Goal: Task Accomplishment & Management: Manage account settings

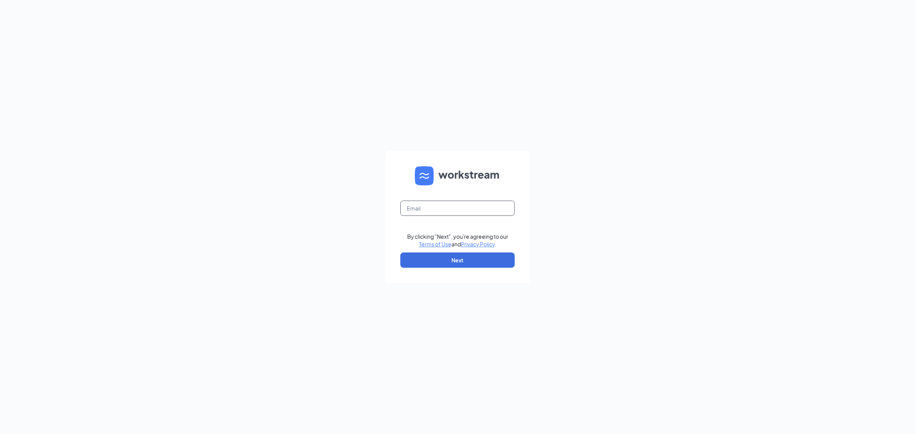
click at [465, 210] on input "text" at bounding box center [457, 208] width 114 height 15
drag, startPoint x: 490, startPoint y: 210, endPoint x: 378, endPoint y: 217, distance: 112.7
click at [378, 217] on div "[EMAIL_ADDRESS][DOMAIN_NAME] By clicking "Next", you're agreeing to our Terms o…" at bounding box center [457, 217] width 915 height 434
type input "[EMAIL_ADDRESS][DOMAIN_NAME]"
click at [501, 258] on button "Next" at bounding box center [457, 259] width 114 height 15
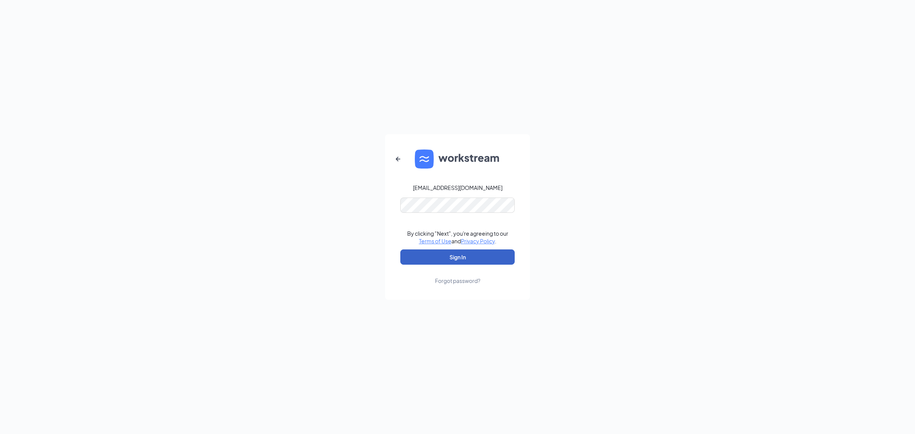
click at [503, 250] on button "Sign In" at bounding box center [457, 256] width 114 height 15
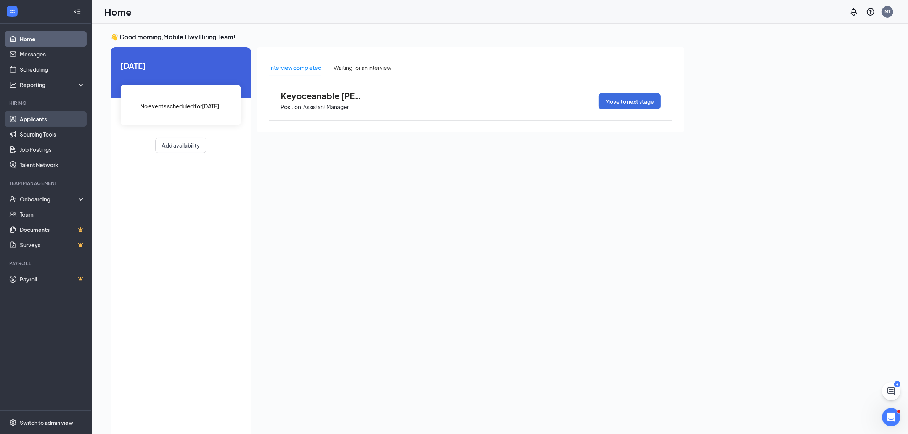
click at [41, 121] on link "Applicants" at bounding box center [52, 118] width 65 height 15
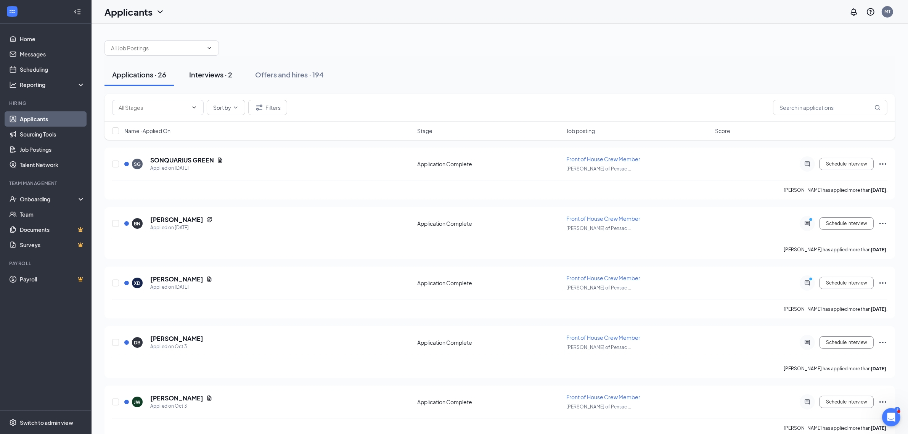
click at [212, 73] on div "Interviews · 2" at bounding box center [210, 75] width 43 height 10
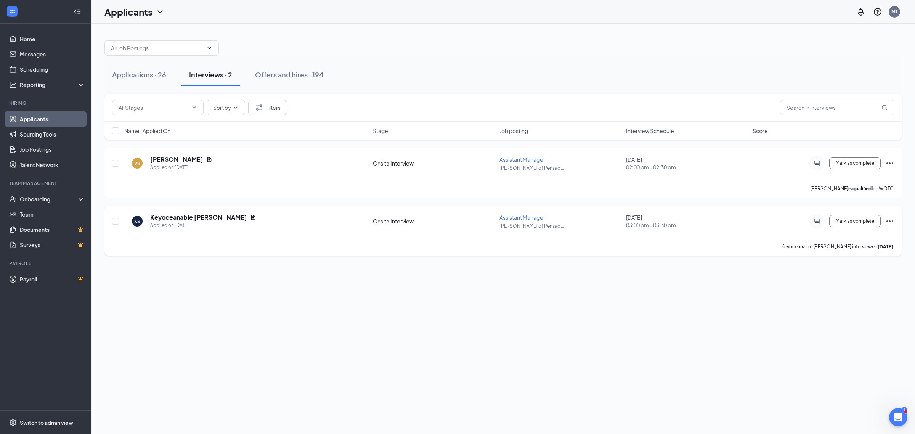
click at [892, 223] on icon "Ellipses" at bounding box center [889, 221] width 9 height 9
click at [843, 220] on li "Reject" at bounding box center [856, 214] width 78 height 17
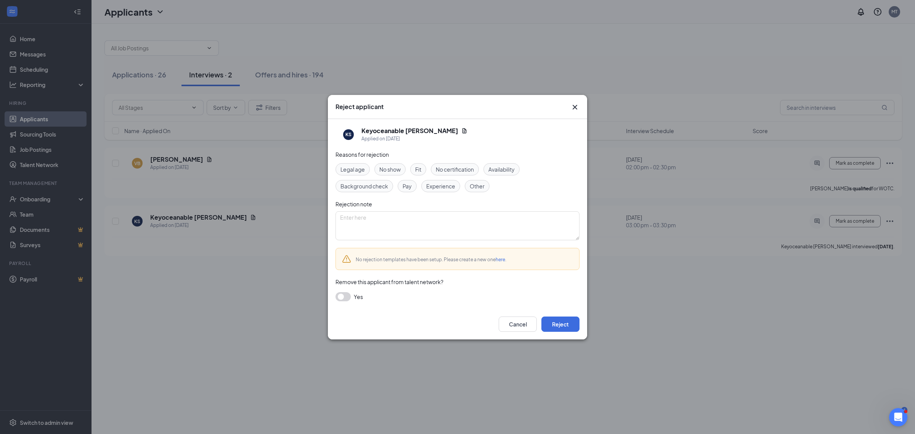
click at [478, 185] on span "Other" at bounding box center [477, 186] width 15 height 8
click at [562, 325] on button "Reject" at bounding box center [560, 323] width 38 height 15
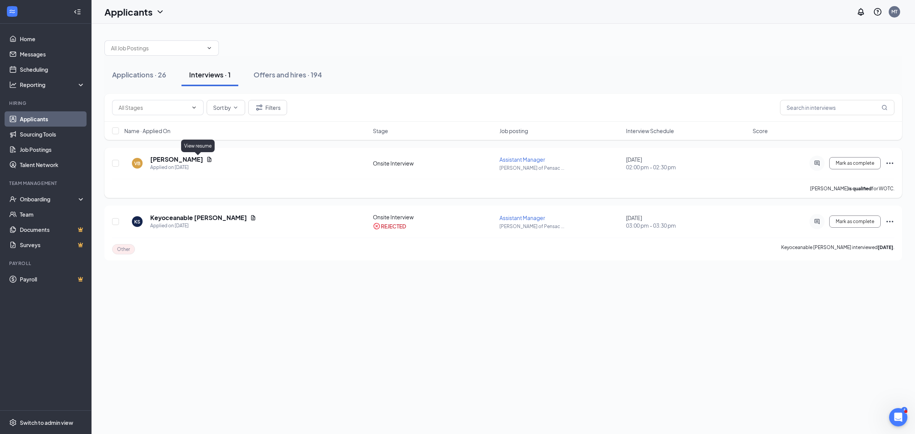
click at [206, 161] on icon "Document" at bounding box center [209, 159] width 6 height 6
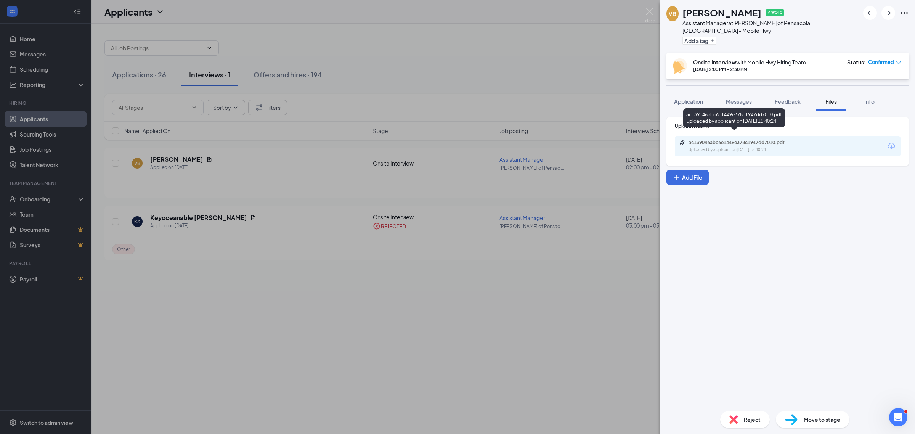
click at [715, 147] on div "Uploaded by applicant on Oct 05, 2025 at 15:40:24" at bounding box center [745, 150] width 114 height 6
click at [313, 262] on div "VB Victoria Burke ✔ WOTC Assistant Manager at Culver's of Pensacola, FL - Mobil…" at bounding box center [457, 217] width 915 height 434
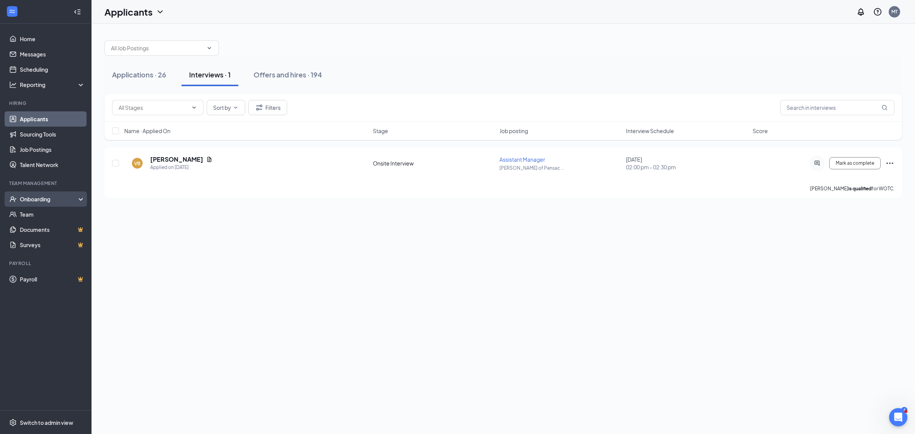
click at [60, 198] on div "Onboarding" at bounding box center [49, 199] width 59 height 8
click at [47, 217] on link "Overview" at bounding box center [52, 214] width 65 height 15
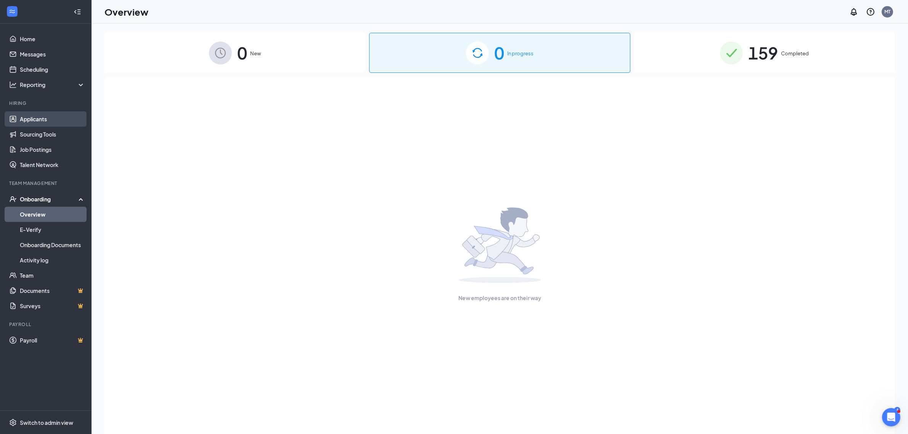
click at [34, 118] on link "Applicants" at bounding box center [52, 118] width 65 height 15
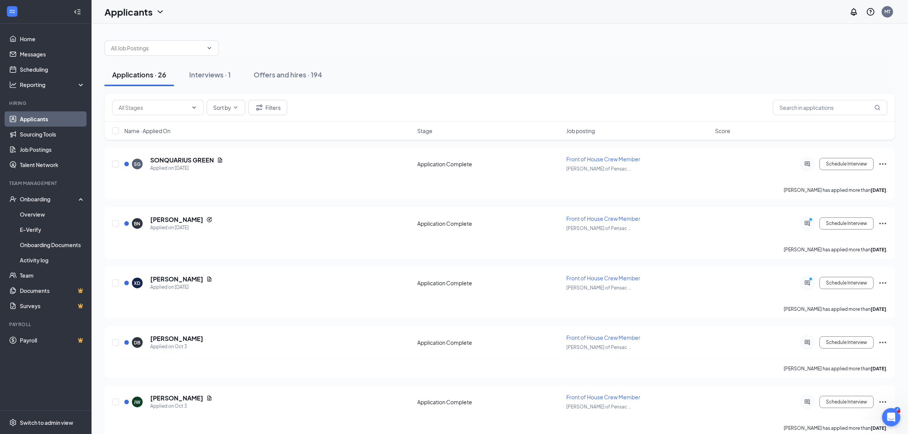
click at [572, 134] on span "Job posting" at bounding box center [580, 131] width 29 height 8
click at [573, 141] on div "Sort by Filters Name · Applied On Stage Job posting Score" at bounding box center [499, 121] width 790 height 54
click at [579, 132] on span "Job posting" at bounding box center [580, 131] width 29 height 8
click at [836, 167] on button "Schedule Interview" at bounding box center [846, 164] width 54 height 12
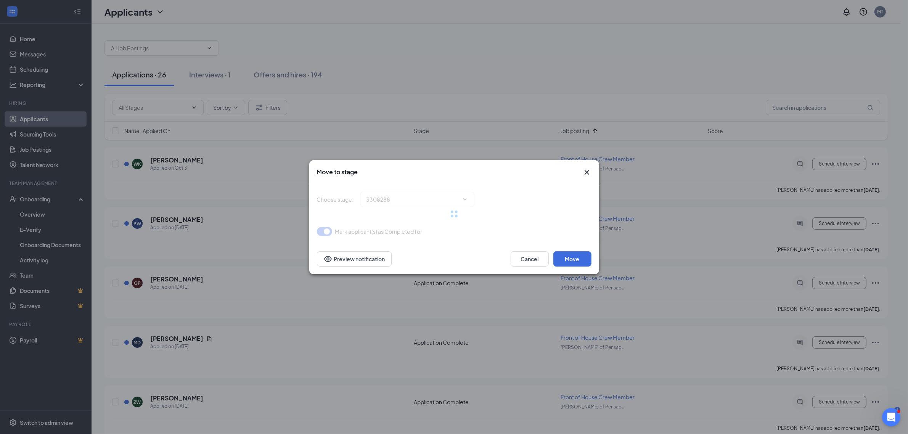
type input "Onsite Interview (next stage)"
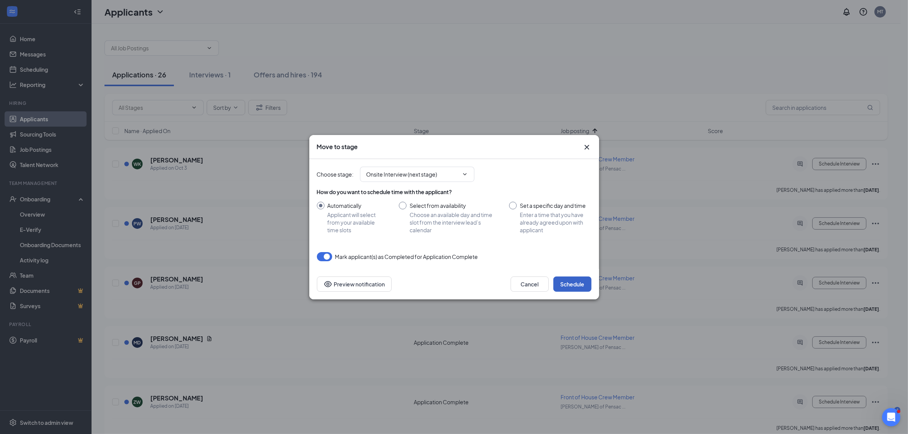
click at [579, 283] on button "Schedule" at bounding box center [572, 283] width 38 height 15
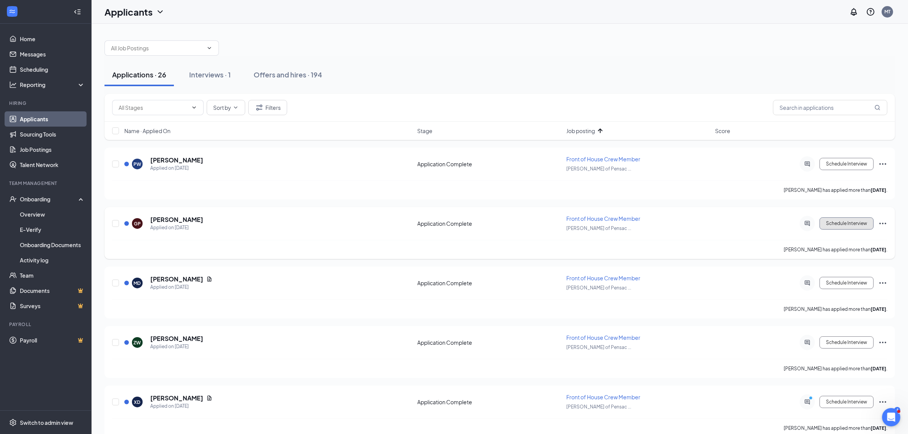
click at [849, 220] on button "Schedule Interview" at bounding box center [846, 223] width 54 height 12
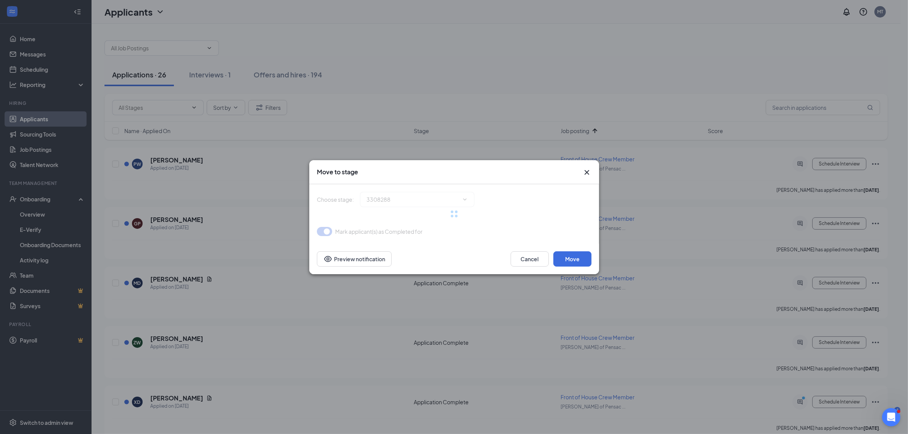
type input "Onsite Interview (next stage)"
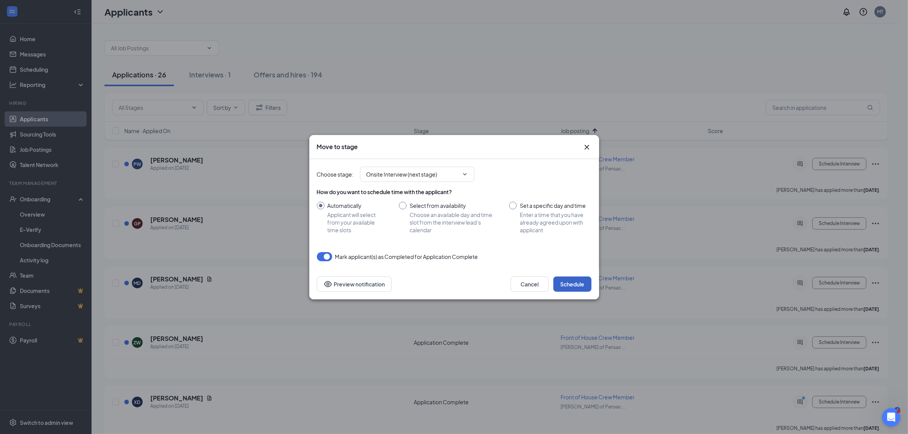
click at [575, 281] on button "Schedule" at bounding box center [572, 283] width 38 height 15
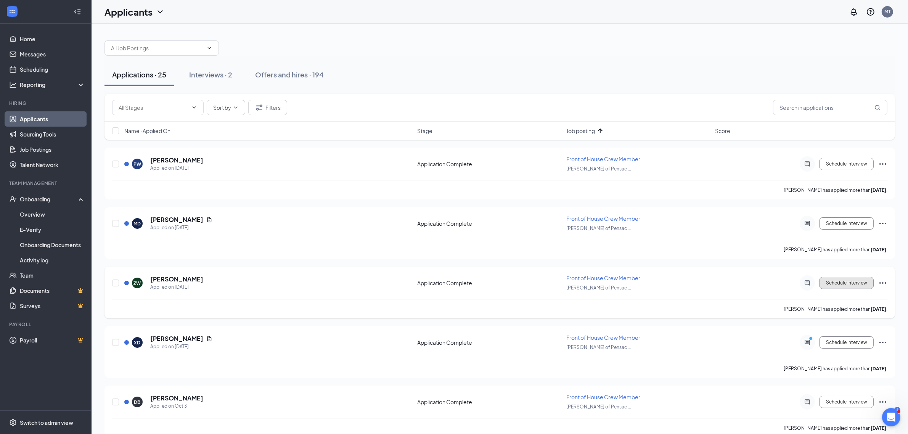
click at [845, 284] on button "Schedule Interview" at bounding box center [846, 283] width 54 height 12
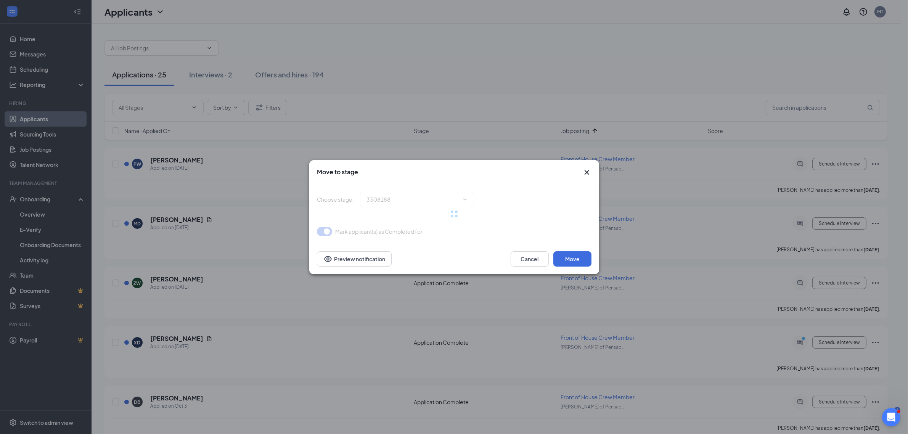
type input "Onsite Interview (next stage)"
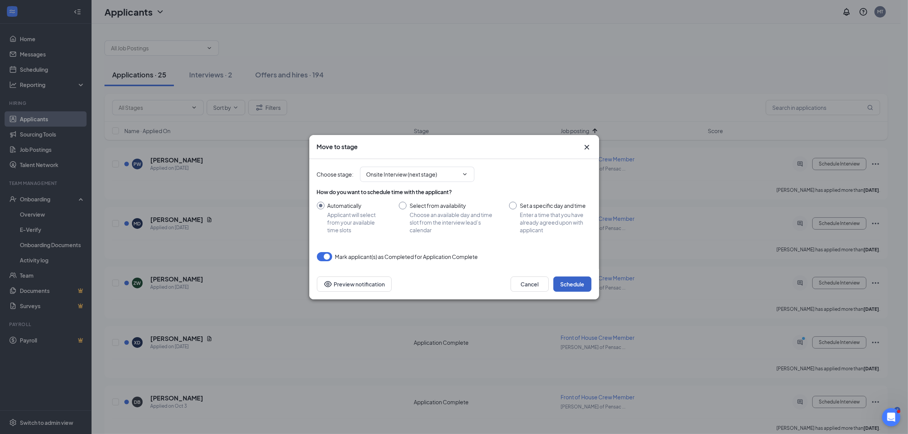
click at [584, 282] on button "Schedule" at bounding box center [572, 283] width 38 height 15
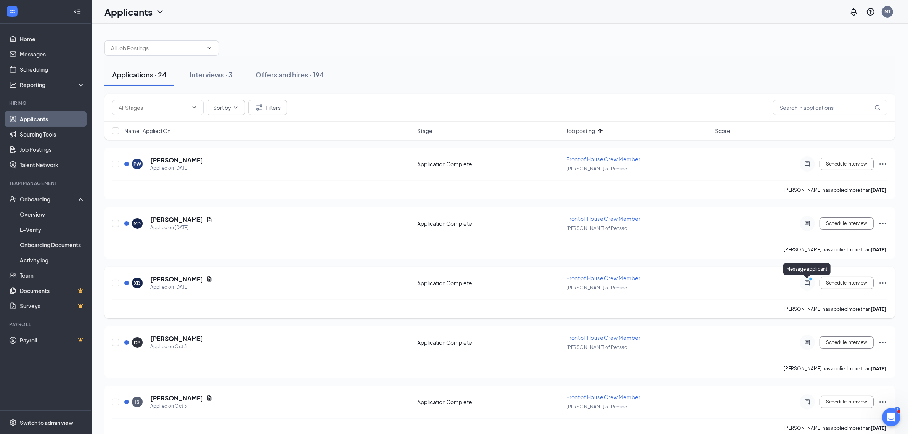
click at [809, 281] on icon "PrimaryDot" at bounding box center [811, 280] width 9 height 6
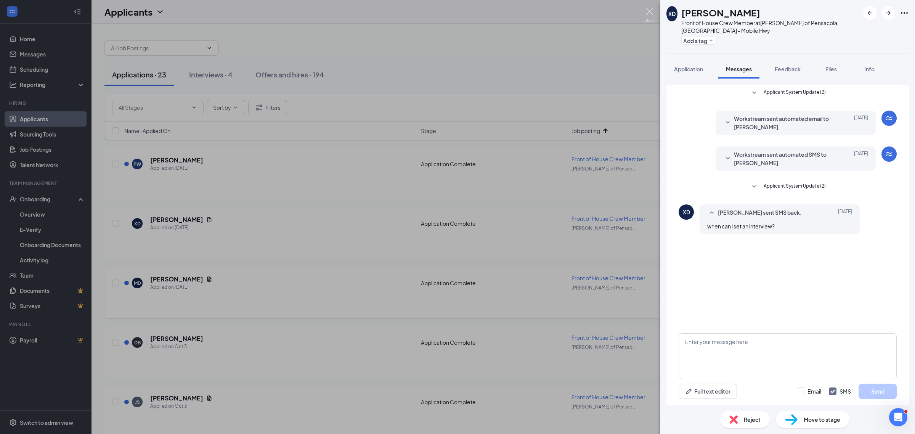
click at [654, 14] on img at bounding box center [650, 15] width 10 height 15
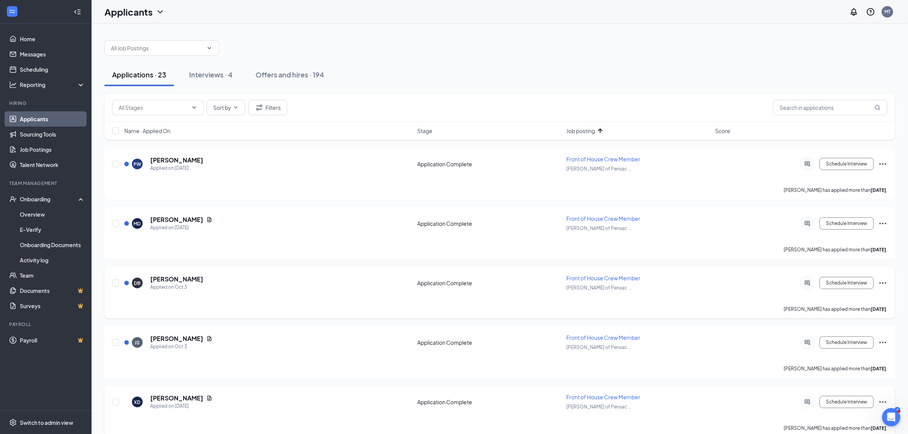
click at [879, 399] on icon "Ellipses" at bounding box center [882, 401] width 9 height 9
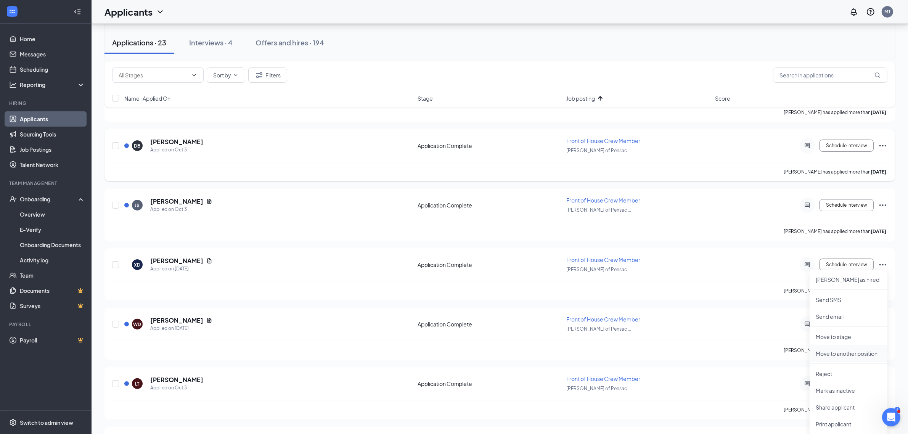
scroll to position [143, 0]
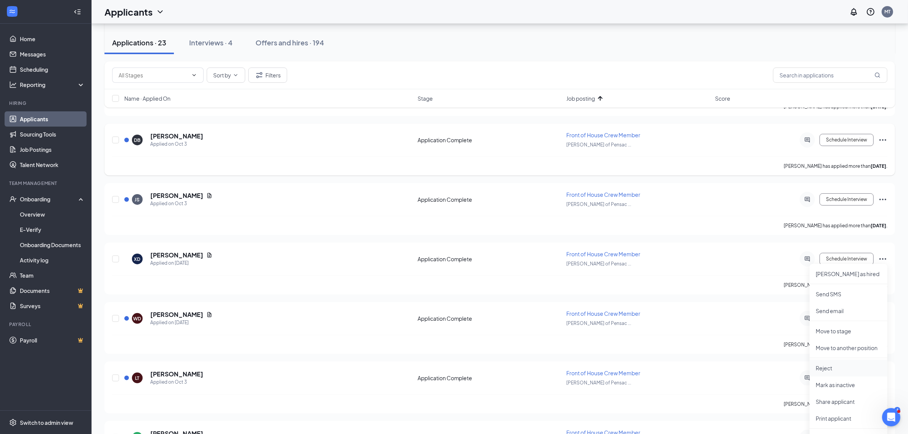
click at [830, 375] on li "Reject" at bounding box center [848, 367] width 78 height 17
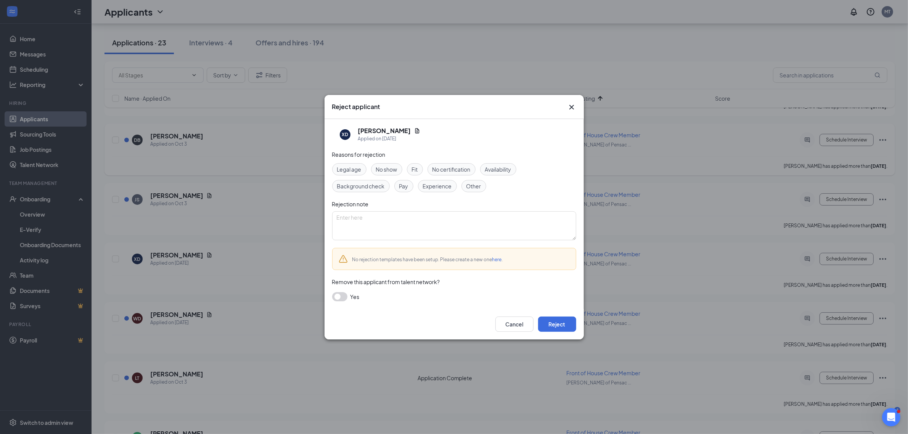
click at [475, 187] on span "Other" at bounding box center [473, 186] width 15 height 8
click at [557, 325] on button "Reject" at bounding box center [557, 323] width 38 height 15
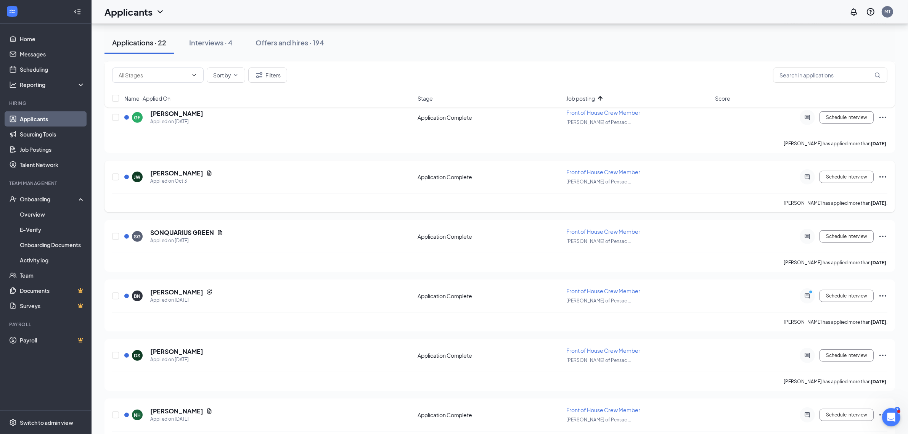
scroll to position [572, 0]
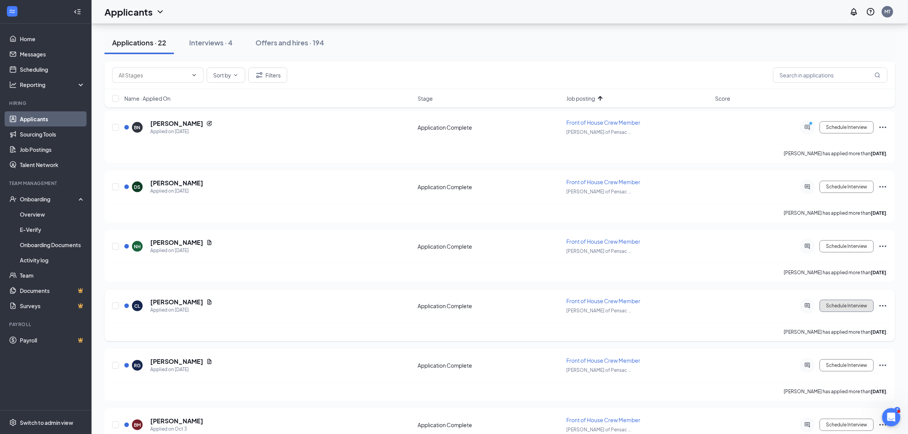
click at [841, 306] on button "Schedule Interview" at bounding box center [846, 306] width 54 height 12
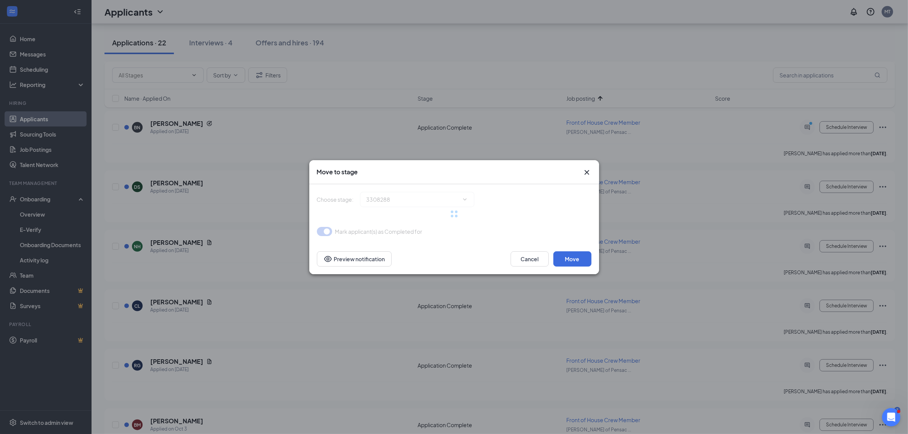
type input "Onsite Interview (next stage)"
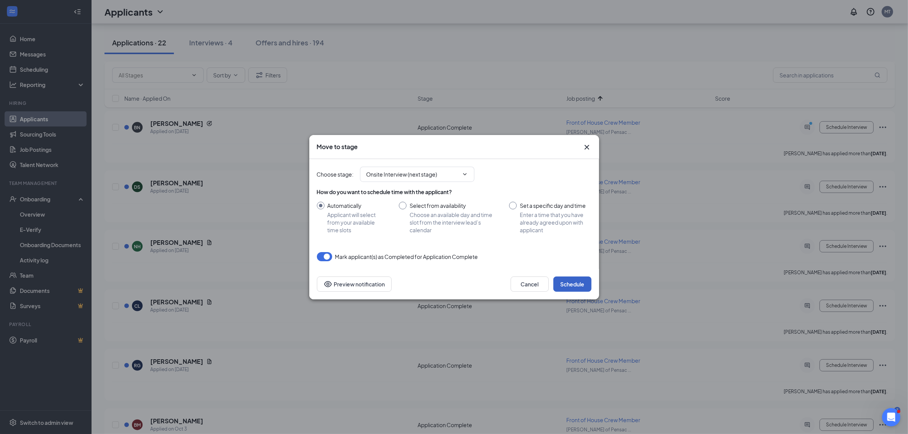
click at [573, 285] on button "Schedule" at bounding box center [572, 283] width 38 height 15
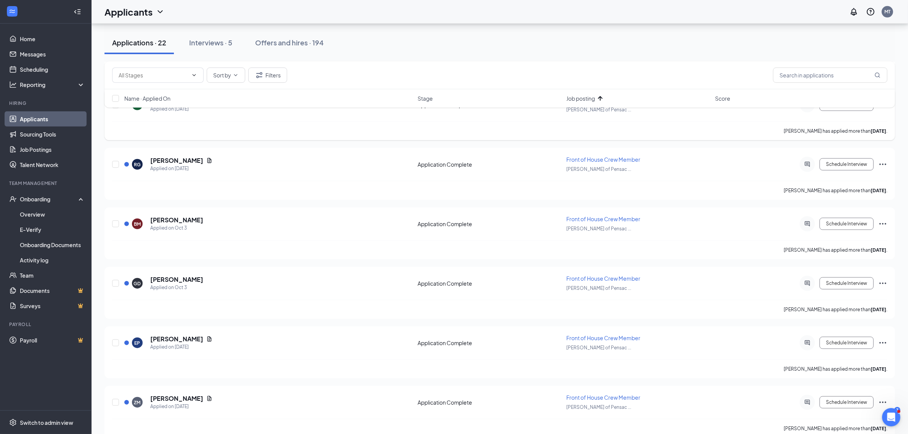
scroll to position [715, 0]
click at [839, 222] on button "Schedule Interview" at bounding box center [846, 222] width 54 height 12
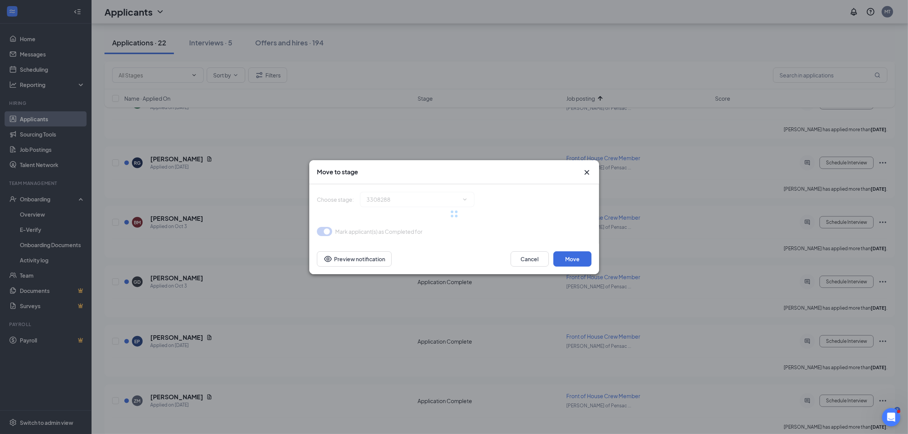
type input "Onsite Interview (next stage)"
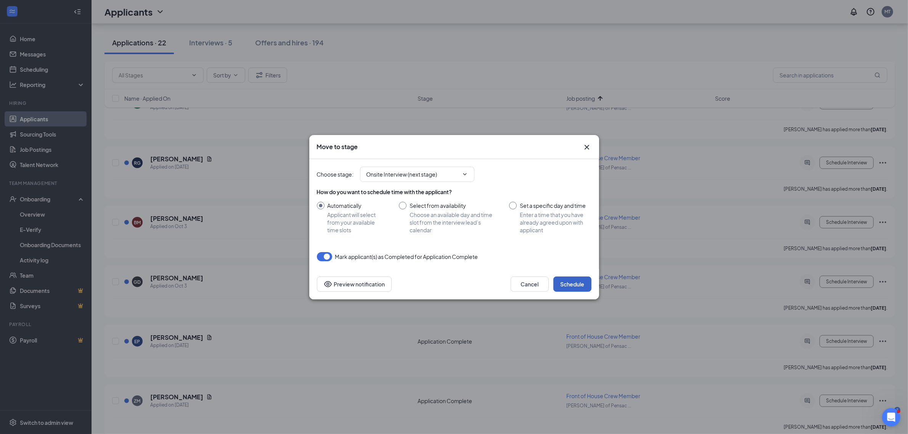
click at [574, 281] on button "Schedule" at bounding box center [572, 283] width 38 height 15
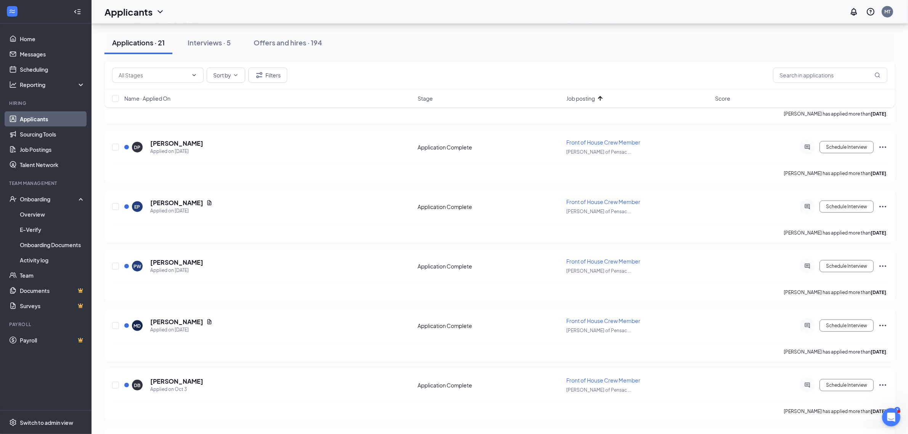
scroll to position [1096, 0]
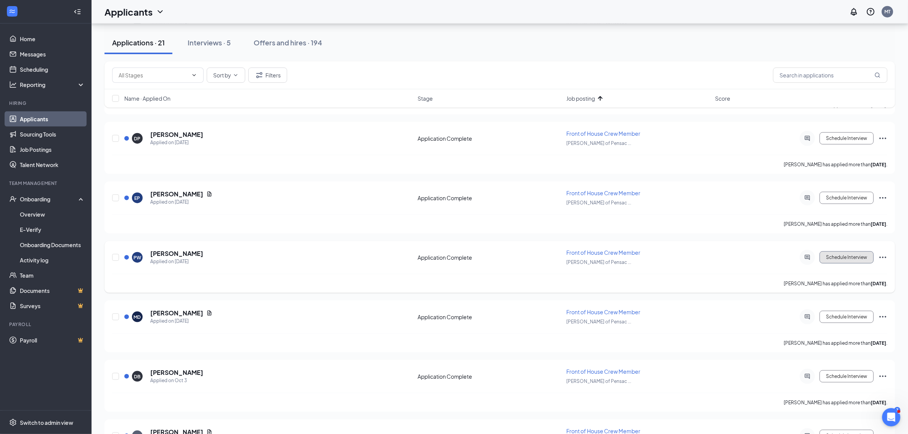
drag, startPoint x: 835, startPoint y: 257, endPoint x: 829, endPoint y: 257, distance: 6.1
click at [833, 257] on button "Schedule Interview" at bounding box center [846, 257] width 54 height 12
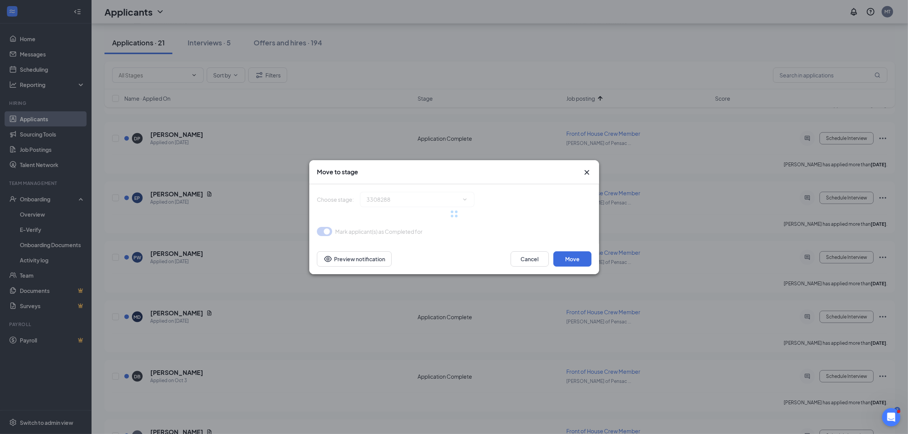
type input "Onsite Interview (next stage)"
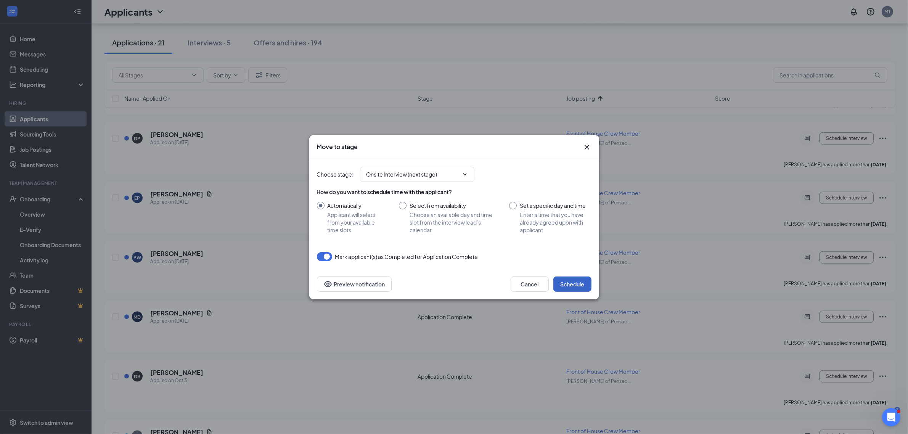
click at [565, 283] on button "Schedule" at bounding box center [572, 283] width 38 height 15
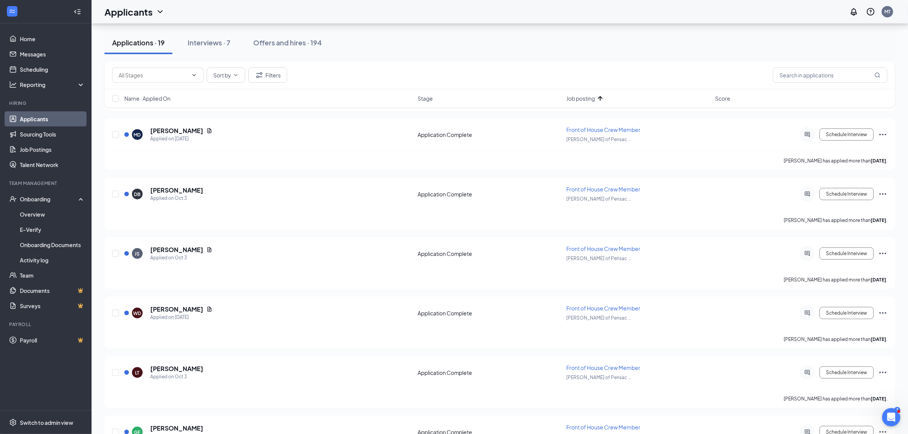
scroll to position [1191, 0]
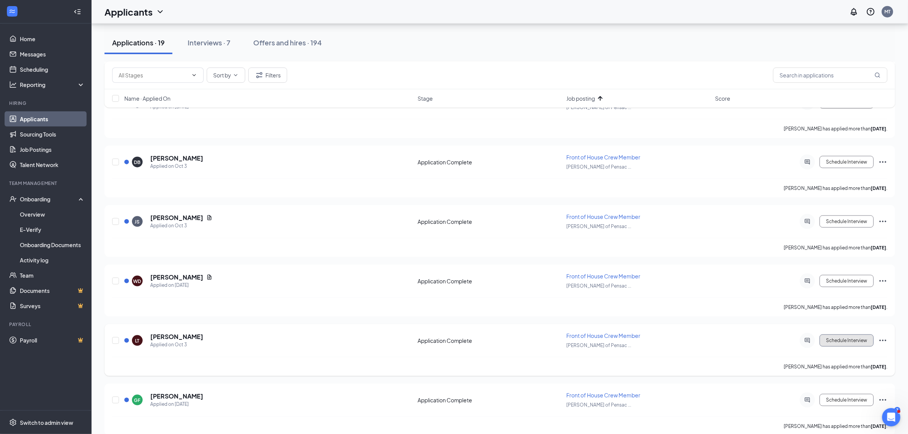
click at [841, 334] on button "Schedule Interview" at bounding box center [846, 340] width 54 height 12
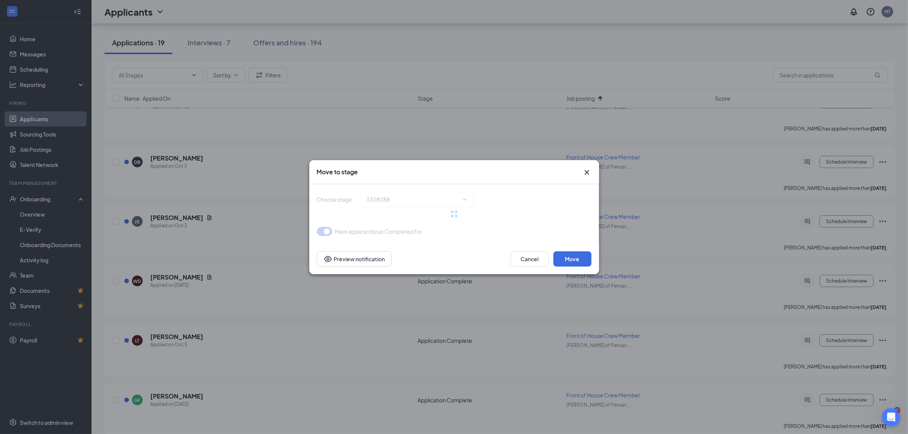
type input "Onsite Interview (next stage)"
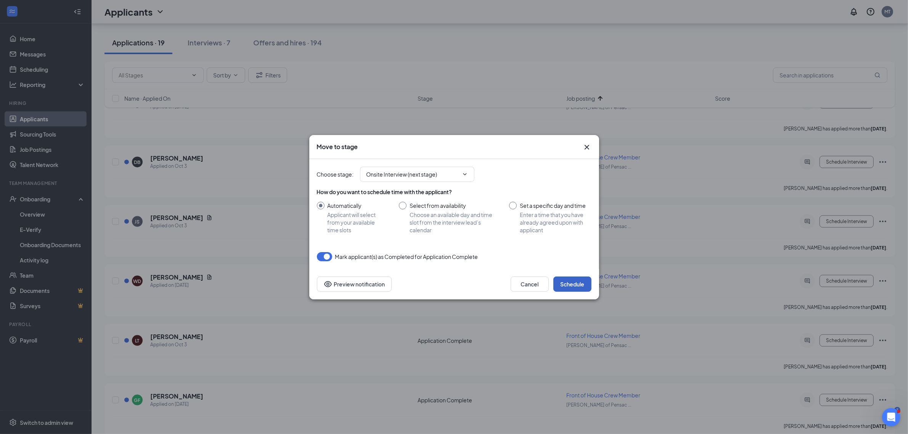
click at [579, 285] on button "Schedule" at bounding box center [572, 283] width 38 height 15
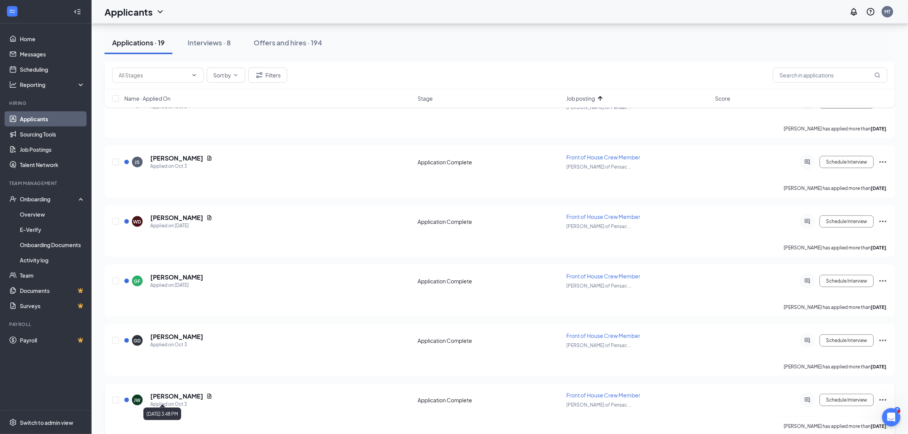
click at [193, 395] on div "Joshua Ward" at bounding box center [181, 396] width 62 height 8
click at [835, 159] on button "Schedule Interview" at bounding box center [846, 162] width 54 height 12
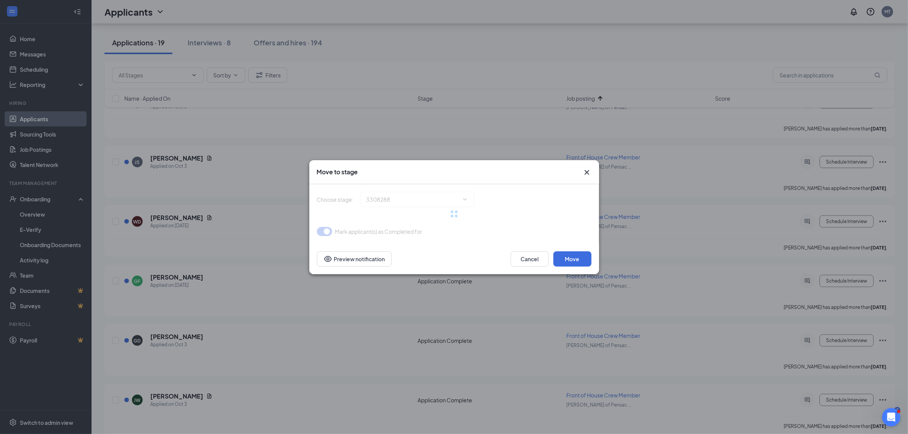
type input "Onsite Interview (next stage)"
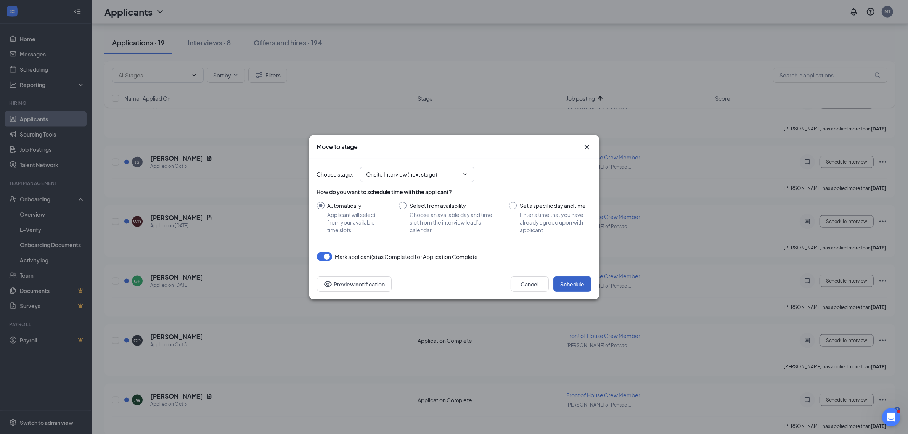
click at [576, 283] on button "Schedule" at bounding box center [572, 283] width 38 height 15
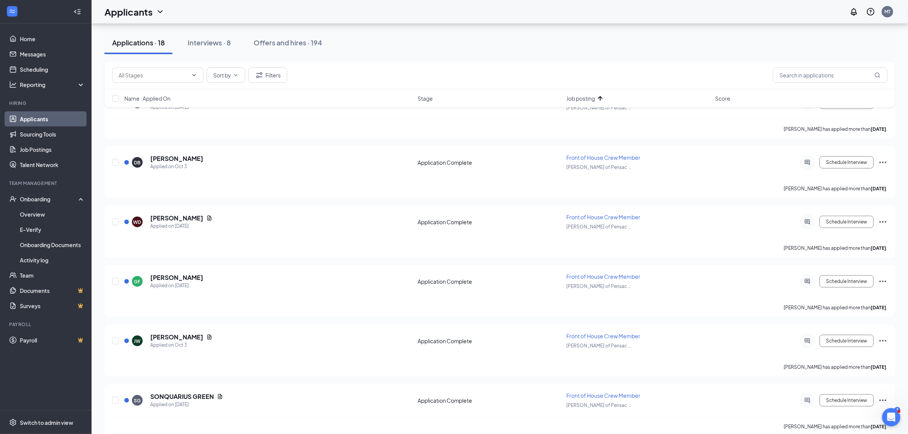
scroll to position [1048, 0]
